Goal: Check status: Check status

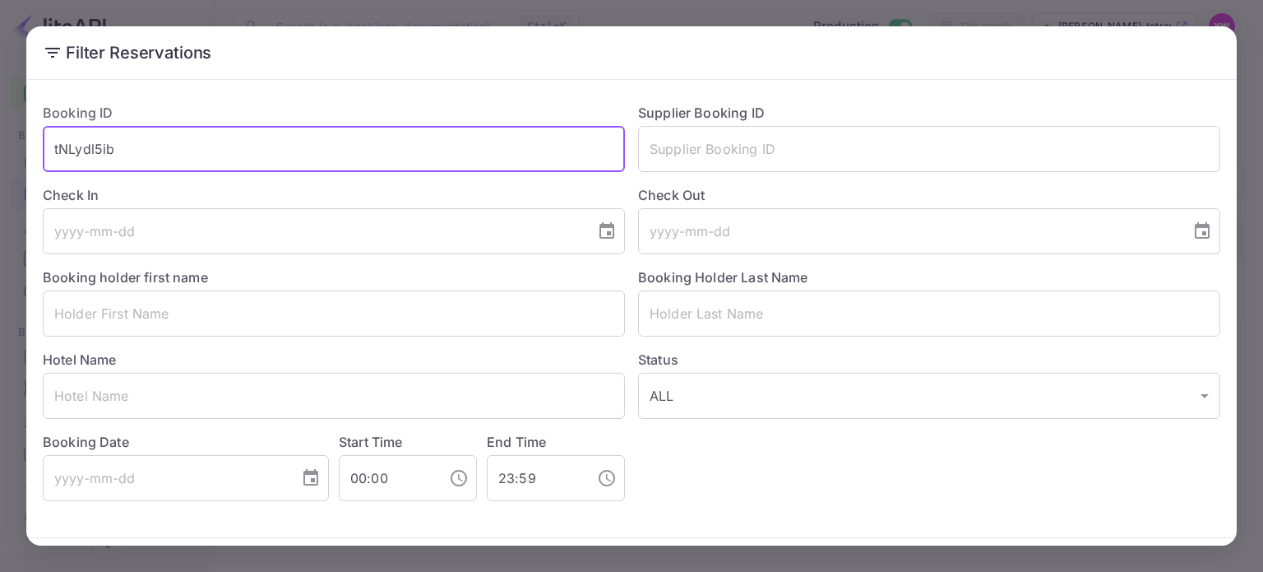
click at [197, 146] on input "tNLydl5ib" at bounding box center [334, 149] width 582 height 46
paste input "BFWzmAGp"
type input "BFWzmAGpb"
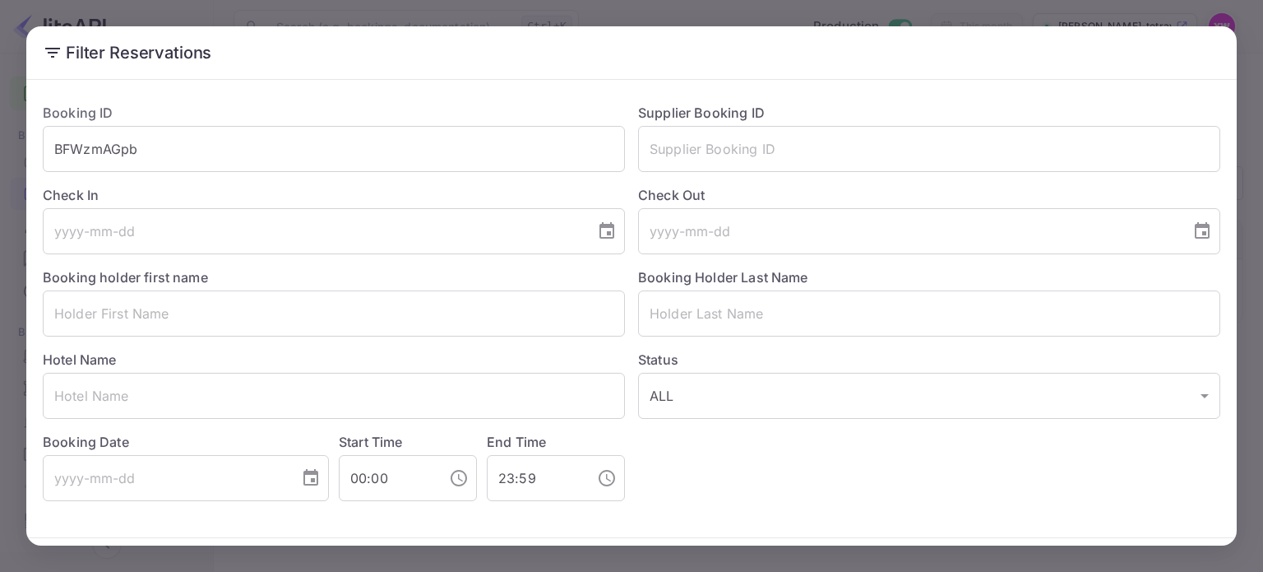
scroll to position [59, 0]
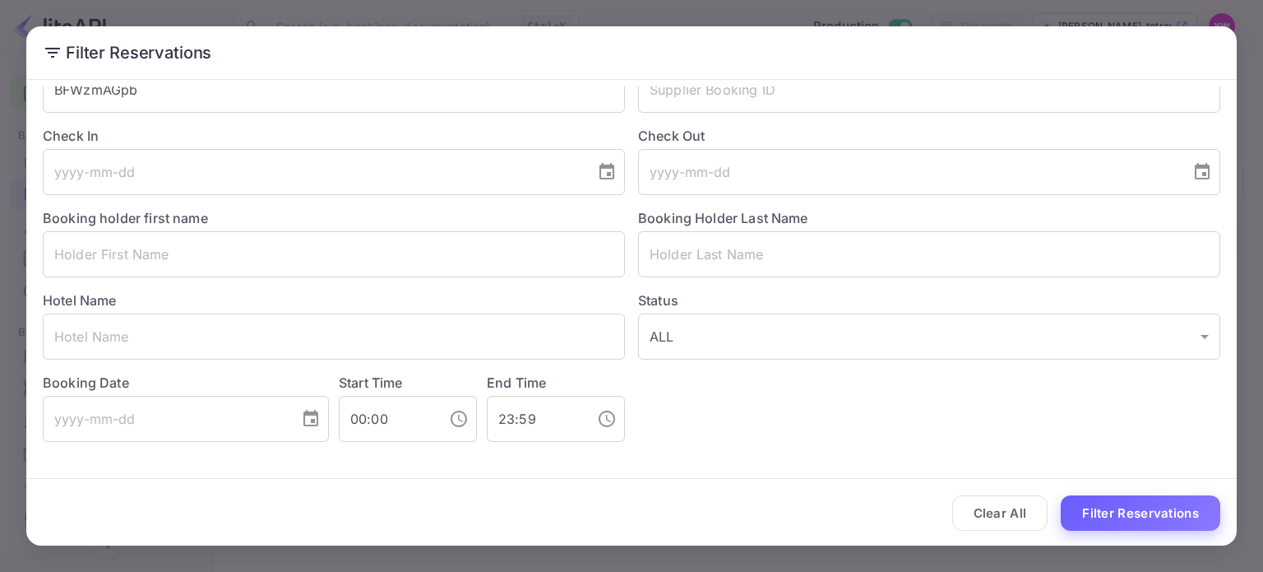
click at [1148, 512] on button "Filter Reservations" at bounding box center [1141, 512] width 160 height 35
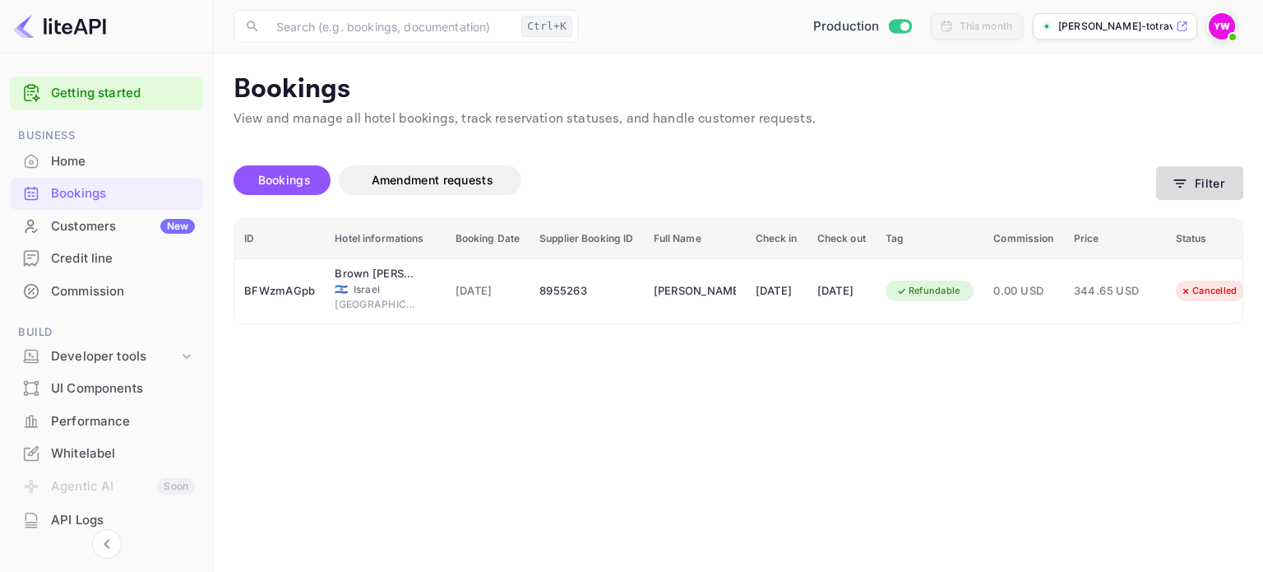
click at [1188, 181] on icon "button" at bounding box center [1180, 183] width 16 height 16
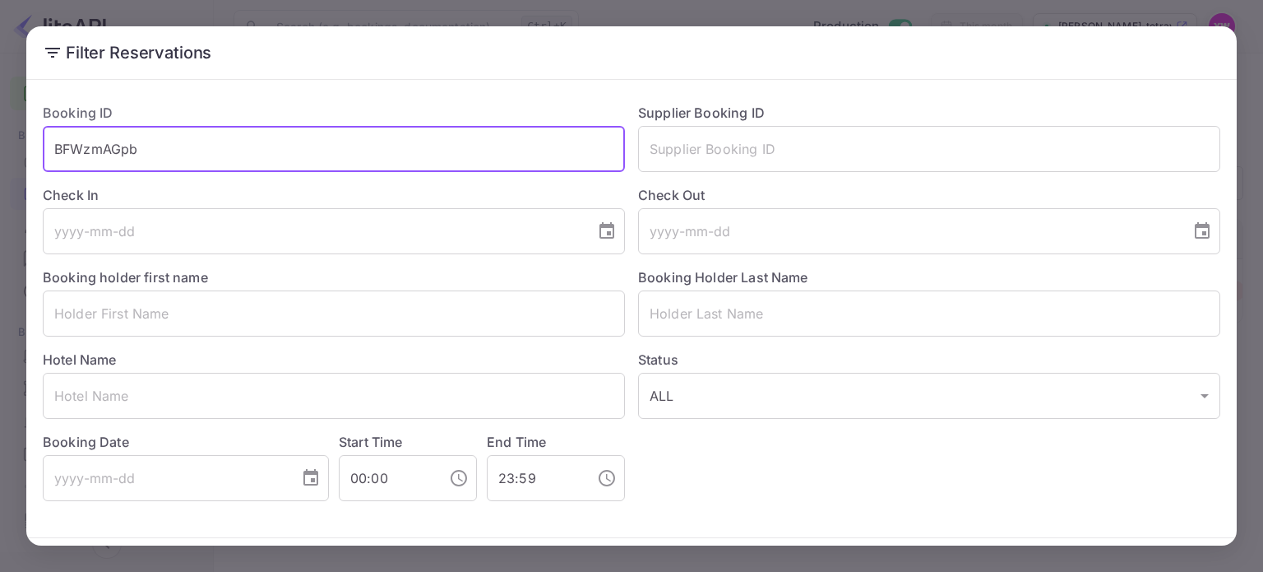
click at [70, 155] on input "BFWzmAGpb" at bounding box center [334, 149] width 582 height 46
paste input "1cdY6d7uo"
type input "1cdY6d7uo"
click at [1061, 554] on button "Filter Reservations" at bounding box center [1141, 571] width 160 height 35
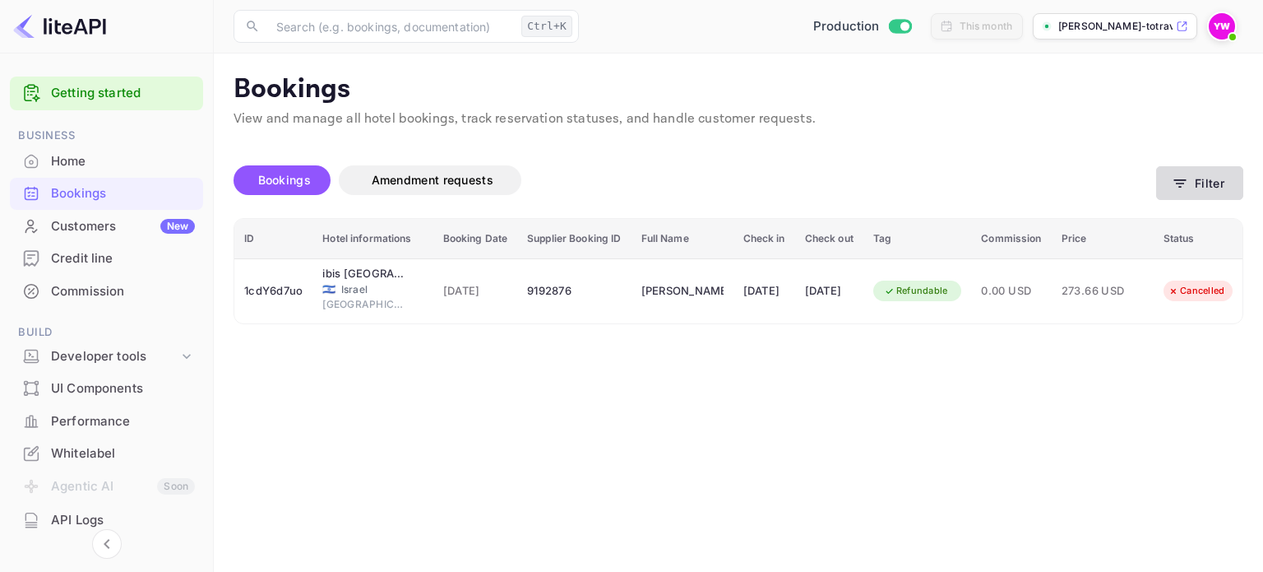
click at [1195, 187] on button "Filter" at bounding box center [1199, 183] width 87 height 34
